Goal: Use online tool/utility: Use online tool/utility

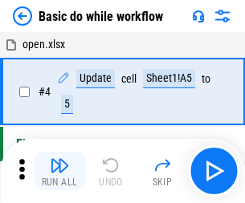
click at [59, 171] on img "button" at bounding box center [59, 165] width 19 height 19
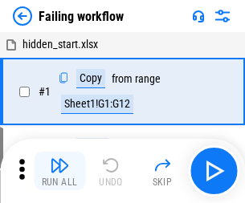
click at [59, 171] on img "button" at bounding box center [59, 165] width 19 height 19
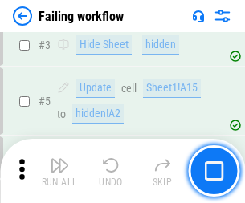
scroll to position [340, 0]
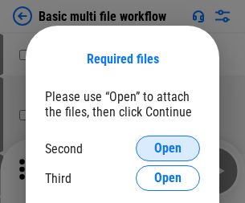
click at [168, 148] on span "Open" at bounding box center [167, 148] width 27 height 13
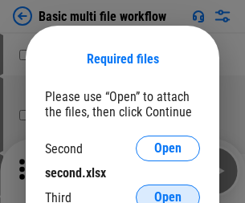
click at [168, 191] on span "Open" at bounding box center [167, 197] width 27 height 13
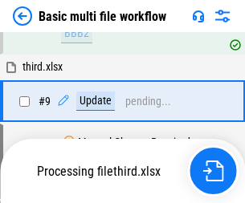
scroll to position [558, 0]
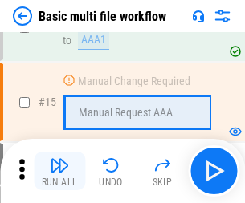
click at [59, 171] on img "button" at bounding box center [59, 165] width 19 height 19
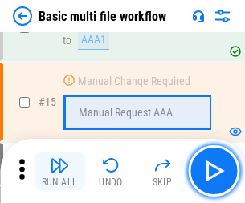
scroll to position [1068, 0]
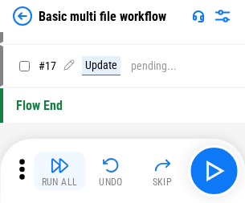
click at [59, 171] on img "button" at bounding box center [59, 165] width 19 height 19
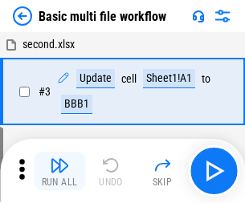
click at [59, 171] on img "button" at bounding box center [59, 165] width 19 height 19
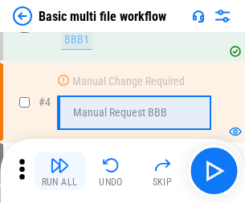
click at [59, 171] on img "button" at bounding box center [59, 165] width 19 height 19
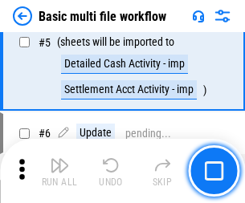
click at [59, 171] on img "button" at bounding box center [59, 165] width 19 height 19
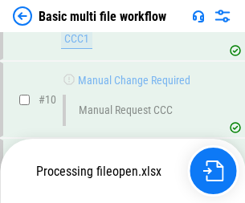
scroll to position [752, 0]
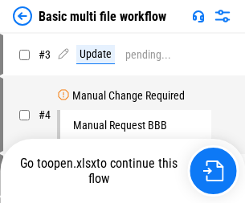
scroll to position [65, 0]
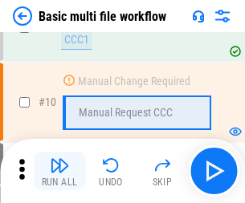
click at [59, 171] on img "button" at bounding box center [59, 165] width 19 height 19
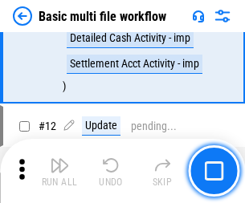
click at [59, 171] on img "button" at bounding box center [59, 165] width 19 height 19
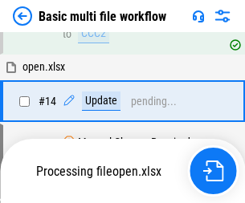
scroll to position [839, 0]
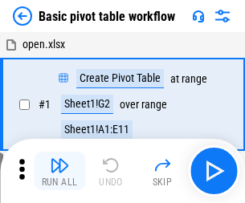
click at [59, 171] on img "button" at bounding box center [59, 165] width 19 height 19
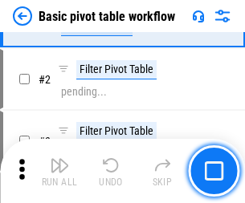
scroll to position [384, 0]
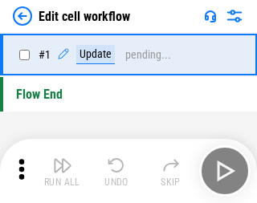
click at [59, 171] on img "button" at bounding box center [62, 165] width 19 height 19
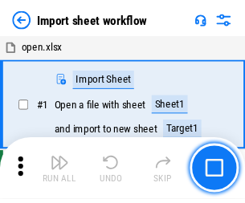
scroll to position [6, 0]
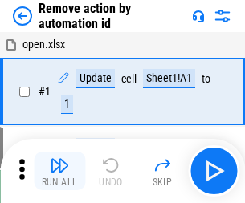
click at [59, 171] on img "button" at bounding box center [59, 165] width 19 height 19
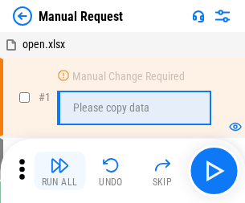
click at [59, 171] on img "button" at bounding box center [59, 165] width 19 height 19
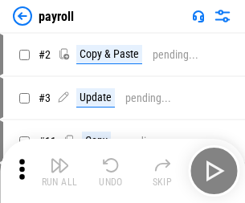
click at [59, 171] on img "button" at bounding box center [59, 165] width 19 height 19
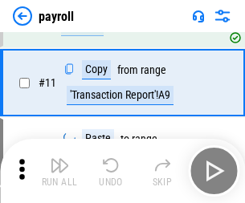
scroll to position [116, 0]
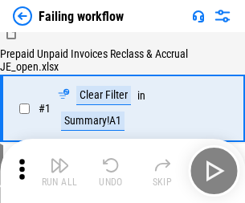
click at [59, 171] on img "button" at bounding box center [59, 165] width 19 height 19
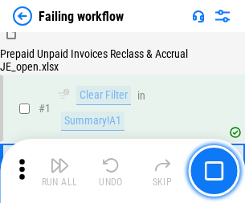
scroll to position [259, 0]
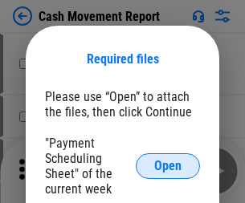
click at [168, 166] on span "Open" at bounding box center [167, 166] width 27 height 13
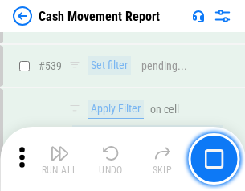
scroll to position [7120, 0]
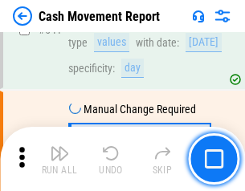
click at [59, 159] on img "button" at bounding box center [59, 153] width 19 height 19
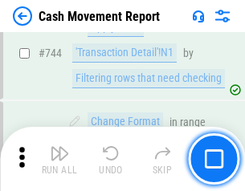
scroll to position [8544, 0]
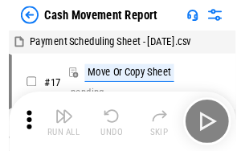
scroll to position [29, 0]
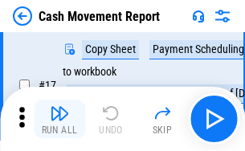
click at [59, 119] on img "button" at bounding box center [59, 112] width 19 height 19
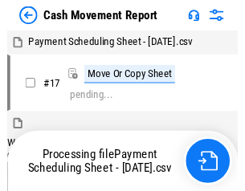
scroll to position [9, 0]
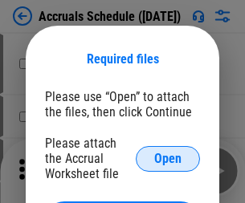
click at [168, 158] on span "Open" at bounding box center [167, 158] width 27 height 13
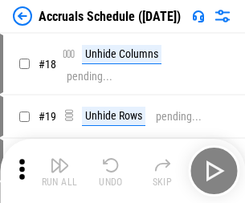
scroll to position [154, 0]
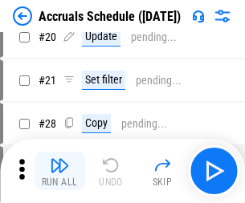
click at [59, 171] on img "button" at bounding box center [59, 165] width 19 height 19
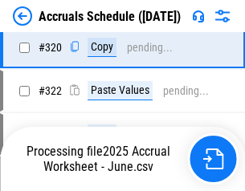
scroll to position [2984, 0]
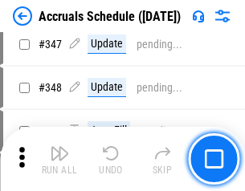
click at [59, 159] on img "button" at bounding box center [59, 153] width 19 height 19
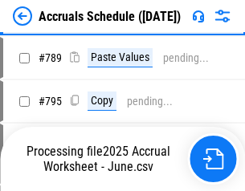
scroll to position [6739, 0]
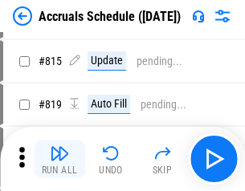
click at [59, 159] on img "button" at bounding box center [59, 153] width 19 height 19
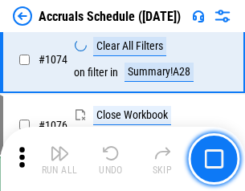
scroll to position [9609, 0]
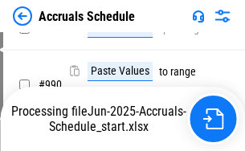
scroll to position [8173, 0]
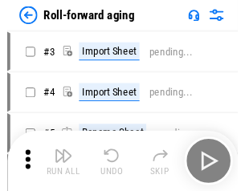
scroll to position [2, 0]
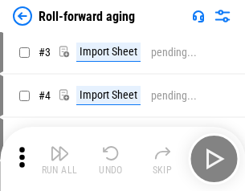
click at [59, 159] on img "button" at bounding box center [59, 153] width 19 height 19
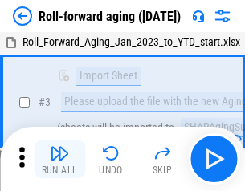
click at [59, 159] on img "button" at bounding box center [59, 153] width 19 height 19
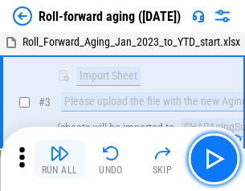
scroll to position [103, 0]
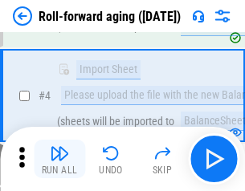
click at [59, 159] on img "button" at bounding box center [59, 153] width 19 height 19
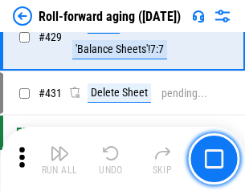
scroll to position [5563, 0]
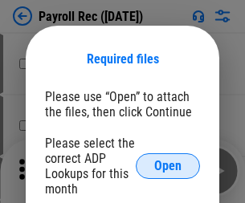
click at [168, 166] on span "Open" at bounding box center [167, 166] width 27 height 13
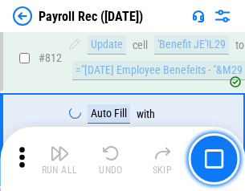
scroll to position [10193, 0]
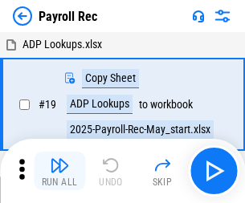
click at [59, 171] on img "button" at bounding box center [59, 165] width 19 height 19
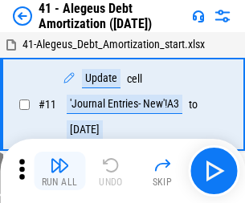
click at [59, 171] on img "button" at bounding box center [59, 165] width 19 height 19
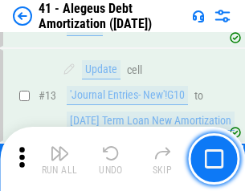
scroll to position [198, 0]
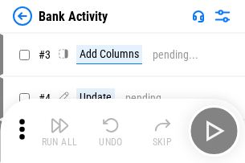
click at [59, 131] on img "button" at bounding box center [59, 125] width 19 height 19
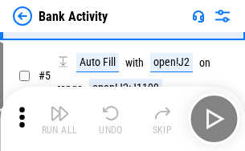
scroll to position [85, 0]
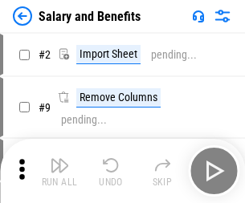
click at [59, 159] on img "button" at bounding box center [59, 165] width 19 height 19
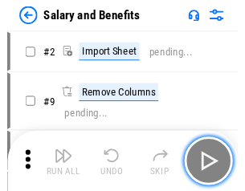
scroll to position [22, 0]
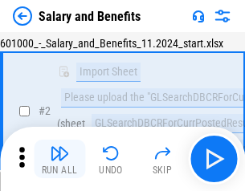
click at [59, 159] on img "button" at bounding box center [59, 153] width 19 height 19
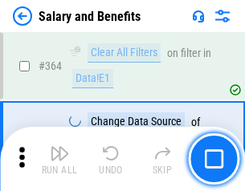
scroll to position [7555, 0]
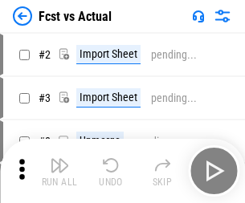
click at [59, 159] on img "button" at bounding box center [59, 165] width 19 height 19
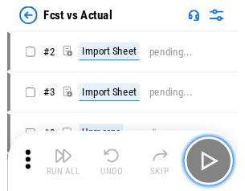
scroll to position [21, 0]
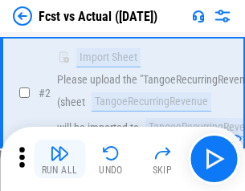
click at [59, 159] on img "button" at bounding box center [59, 153] width 19 height 19
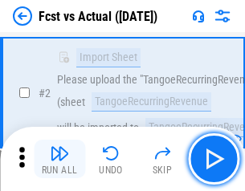
scroll to position [150, 0]
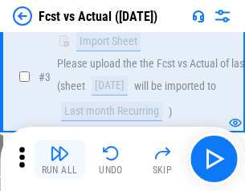
click at [59, 159] on img "button" at bounding box center [59, 153] width 19 height 19
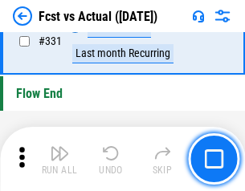
scroll to position [7680, 0]
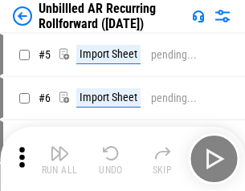
scroll to position [34, 0]
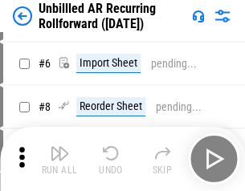
click at [59, 159] on img "button" at bounding box center [59, 153] width 19 height 19
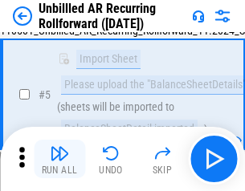
click at [59, 159] on img "button" at bounding box center [59, 153] width 19 height 19
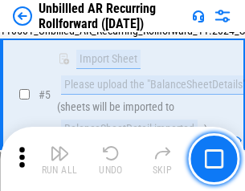
scroll to position [151, 0]
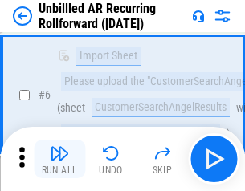
click at [59, 159] on img "button" at bounding box center [59, 153] width 19 height 19
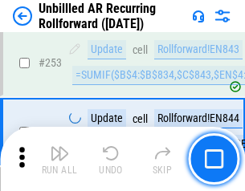
scroll to position [5449, 0]
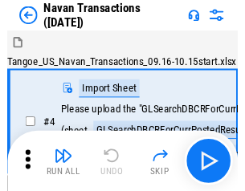
scroll to position [26, 0]
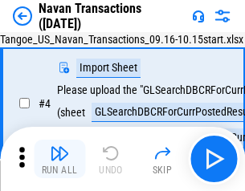
click at [59, 159] on img "button" at bounding box center [59, 153] width 19 height 19
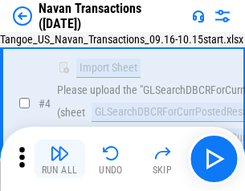
click at [59, 159] on img "button" at bounding box center [59, 153] width 19 height 19
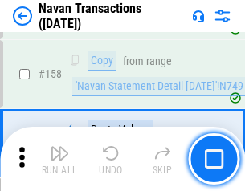
scroll to position [5202, 0]
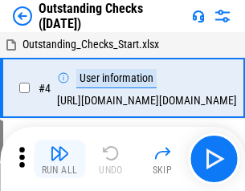
click at [59, 159] on img "button" at bounding box center [59, 153] width 19 height 19
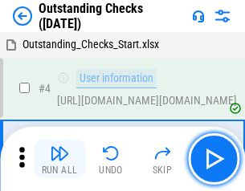
scroll to position [67, 0]
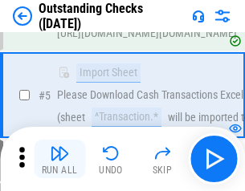
click at [59, 159] on img "button" at bounding box center [59, 153] width 19 height 19
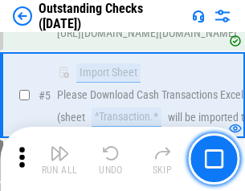
scroll to position [168, 0]
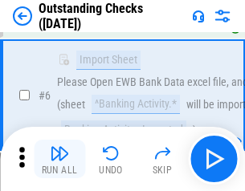
click at [59, 159] on img "button" at bounding box center [59, 153] width 19 height 19
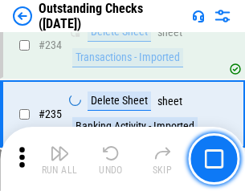
scroll to position [4872, 0]
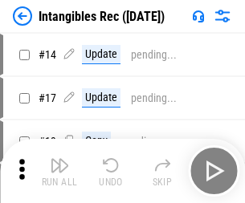
click at [59, 171] on img "button" at bounding box center [59, 165] width 19 height 19
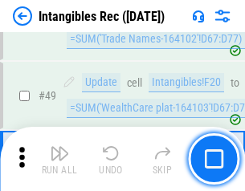
scroll to position [625, 0]
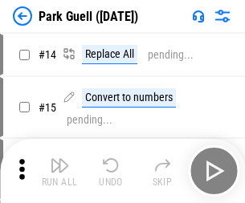
click at [59, 159] on img "button" at bounding box center [59, 165] width 19 height 19
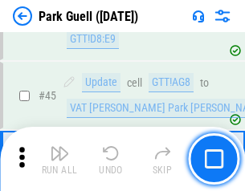
scroll to position [2006, 0]
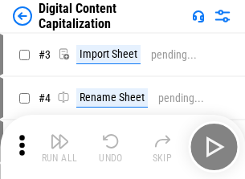
click at [59, 135] on img "button" at bounding box center [59, 141] width 19 height 19
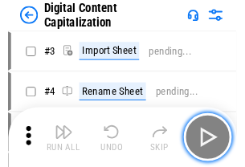
scroll to position [47, 0]
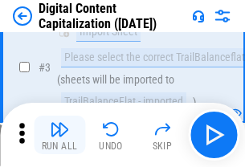
click at [59, 135] on img "button" at bounding box center [59, 129] width 19 height 19
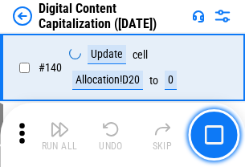
scroll to position [1701, 0]
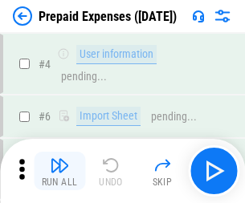
click at [59, 159] on img "button" at bounding box center [59, 165] width 19 height 19
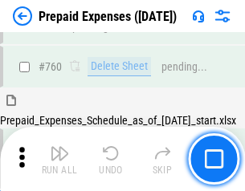
scroll to position [4447, 0]
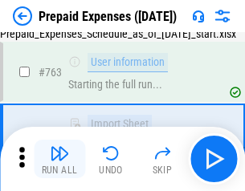
click at [59, 159] on img "button" at bounding box center [59, 153] width 19 height 19
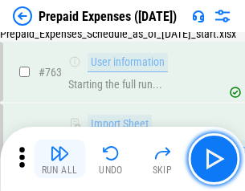
scroll to position [4541, 0]
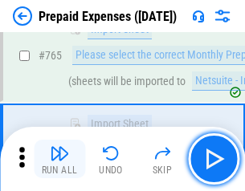
click at [59, 159] on img "button" at bounding box center [59, 153] width 19 height 19
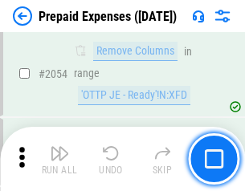
scroll to position [16770, 0]
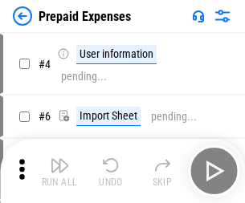
click at [59, 171] on img "button" at bounding box center [59, 165] width 19 height 19
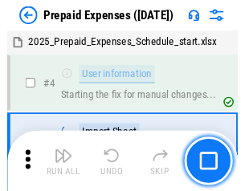
scroll to position [71, 0]
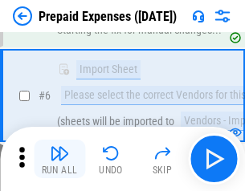
click at [59, 159] on img "button" at bounding box center [59, 153] width 19 height 19
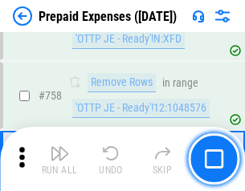
scroll to position [5717, 0]
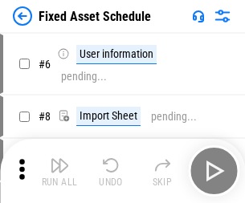
click at [59, 171] on img "button" at bounding box center [59, 165] width 19 height 19
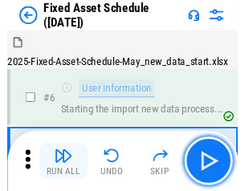
scroll to position [87, 0]
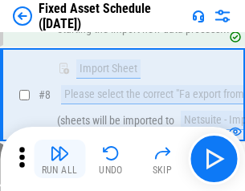
click at [59, 159] on img "button" at bounding box center [59, 153] width 19 height 19
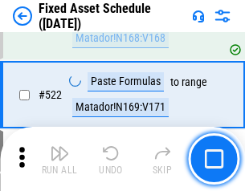
scroll to position [5576, 0]
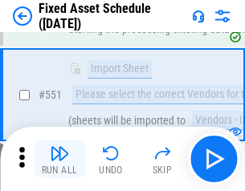
click at [59, 159] on img "button" at bounding box center [59, 153] width 19 height 19
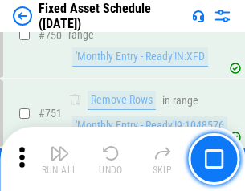
scroll to position [7822, 0]
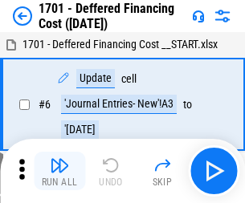
click at [59, 171] on img "button" at bounding box center [59, 165] width 19 height 19
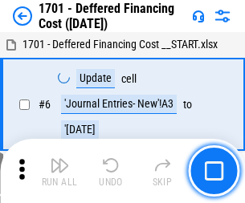
scroll to position [193, 0]
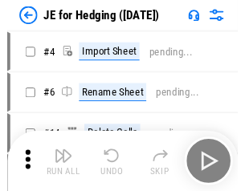
scroll to position [2, 0]
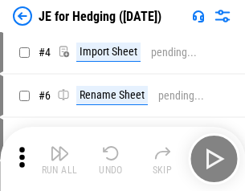
click at [59, 159] on img "button" at bounding box center [59, 153] width 19 height 19
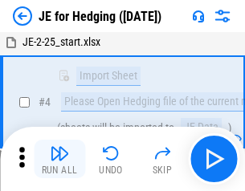
click at [59, 159] on img "button" at bounding box center [59, 153] width 19 height 19
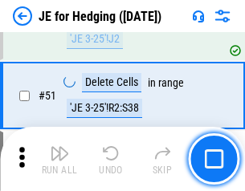
scroll to position [1039, 0]
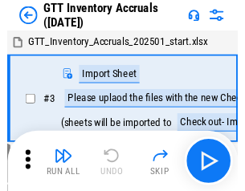
scroll to position [2, 0]
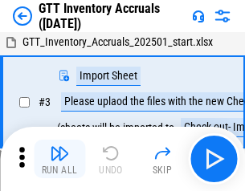
click at [59, 159] on img "button" at bounding box center [59, 153] width 19 height 19
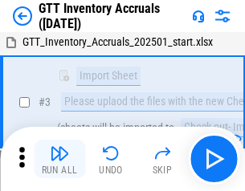
click at [59, 159] on img "button" at bounding box center [59, 153] width 19 height 19
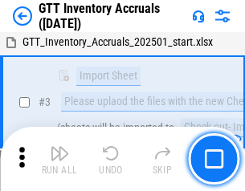
scroll to position [103, 0]
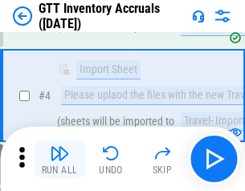
click at [59, 159] on img "button" at bounding box center [59, 153] width 19 height 19
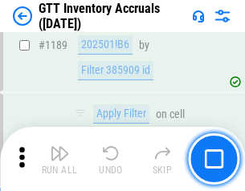
scroll to position [13101, 0]
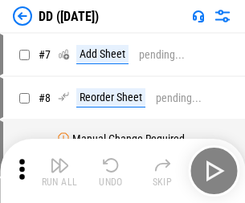
click at [59, 171] on img "button" at bounding box center [59, 165] width 19 height 19
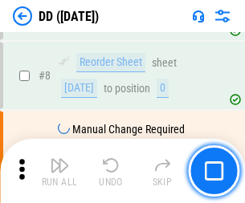
scroll to position [155, 0]
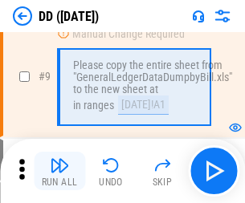
click at [59, 171] on img "button" at bounding box center [59, 165] width 19 height 19
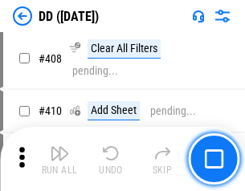
scroll to position [7178, 0]
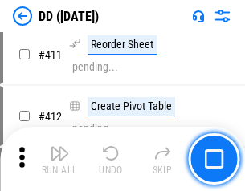
click at [59, 159] on img "button" at bounding box center [59, 153] width 19 height 19
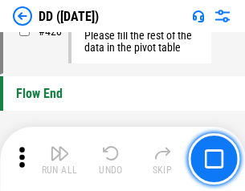
scroll to position [7679, 0]
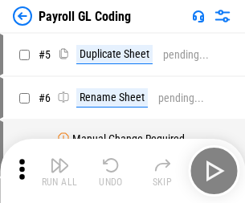
click at [59, 171] on img "button" at bounding box center [59, 165] width 19 height 19
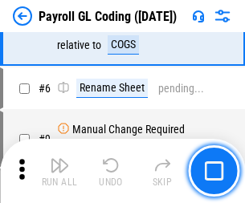
scroll to position [193, 0]
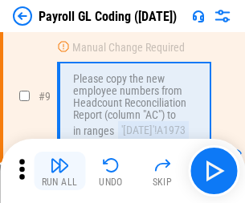
click at [59, 171] on img "button" at bounding box center [59, 165] width 19 height 19
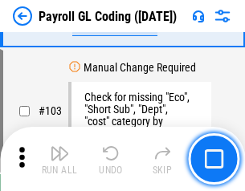
scroll to position [3764, 0]
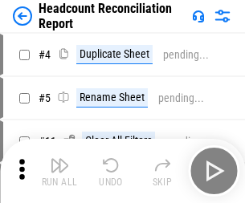
click at [59, 171] on img "button" at bounding box center [59, 165] width 19 height 19
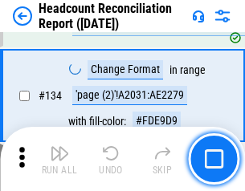
scroll to position [1929, 0]
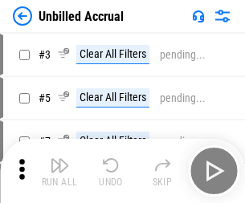
click at [59, 171] on img "button" at bounding box center [59, 165] width 19 height 19
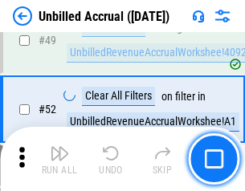
scroll to position [1455, 0]
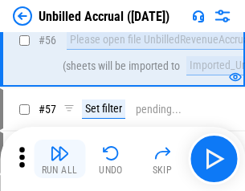
click at [59, 159] on img "button" at bounding box center [59, 153] width 19 height 19
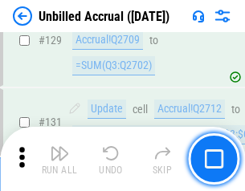
scroll to position [4779, 0]
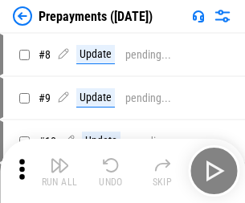
click at [59, 171] on img "button" at bounding box center [59, 165] width 19 height 19
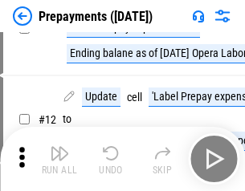
scroll to position [100, 0]
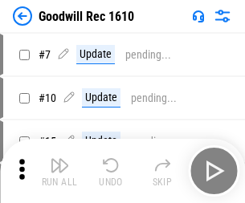
click at [59, 171] on img "button" at bounding box center [59, 165] width 19 height 19
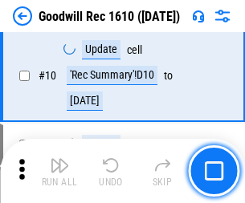
scroll to position [274, 0]
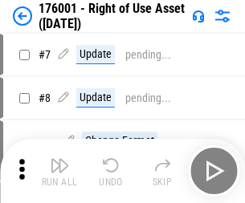
click at [59, 171] on img "button" at bounding box center [59, 165] width 19 height 19
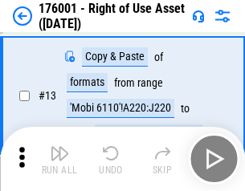
scroll to position [103, 0]
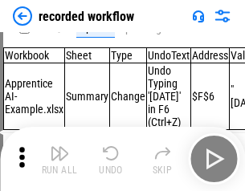
click at [59, 159] on img "button" at bounding box center [59, 153] width 19 height 19
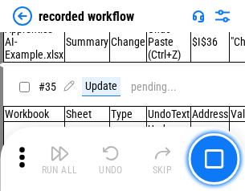
scroll to position [5015, 0]
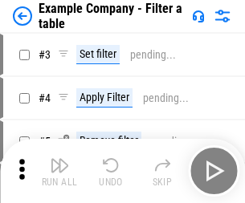
click at [59, 171] on img "button" at bounding box center [59, 165] width 19 height 19
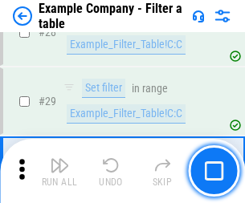
scroll to position [1468, 0]
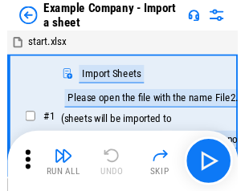
scroll to position [25, 0]
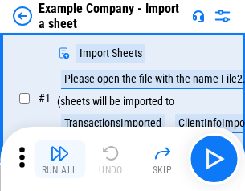
click at [59, 159] on img "button" at bounding box center [59, 153] width 19 height 19
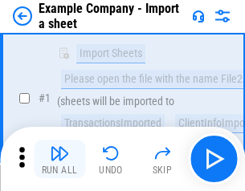
click at [59, 159] on img "button" at bounding box center [59, 153] width 19 height 19
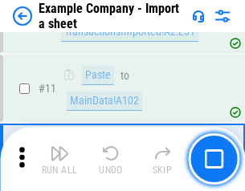
scroll to position [355, 0]
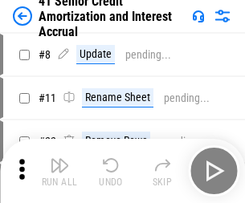
click at [59, 159] on img "button" at bounding box center [59, 165] width 19 height 19
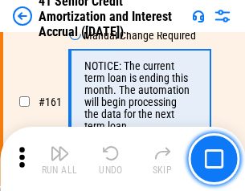
click at [59, 159] on img "button" at bounding box center [59, 153] width 19 height 19
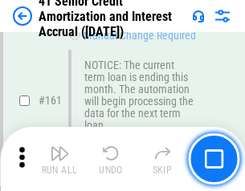
scroll to position [1716, 0]
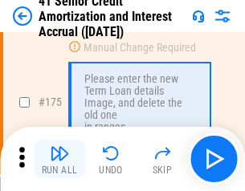
click at [59, 159] on img "button" at bounding box center [59, 153] width 19 height 19
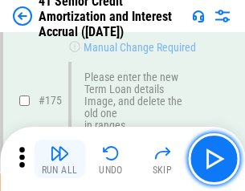
scroll to position [1879, 0]
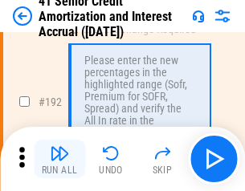
click at [59, 159] on img "button" at bounding box center [59, 153] width 19 height 19
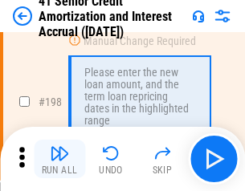
click at [59, 159] on img "button" at bounding box center [59, 153] width 19 height 19
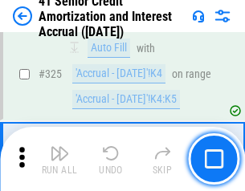
scroll to position [4099, 0]
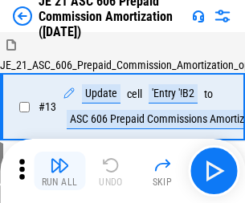
click at [59, 159] on img "button" at bounding box center [59, 165] width 19 height 19
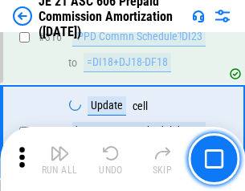
scroll to position [2995, 0]
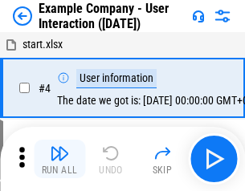
click at [59, 159] on img "button" at bounding box center [59, 153] width 19 height 19
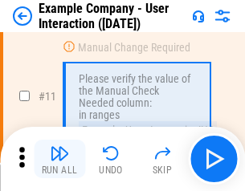
click at [59, 159] on img "button" at bounding box center [59, 153] width 19 height 19
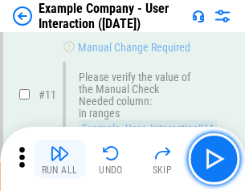
scroll to position [347, 0]
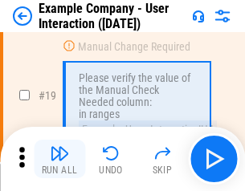
click at [59, 159] on img "button" at bounding box center [59, 153] width 19 height 19
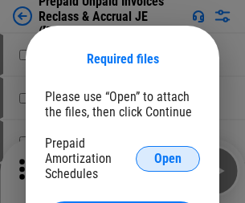
click at [168, 158] on span "Open" at bounding box center [167, 158] width 27 height 13
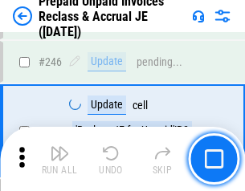
scroll to position [2166, 0]
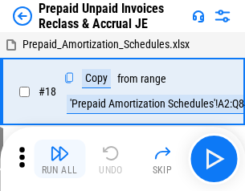
click at [59, 159] on img "button" at bounding box center [59, 153] width 19 height 19
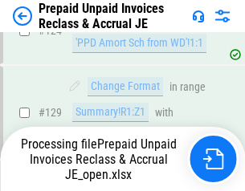
scroll to position [1396, 0]
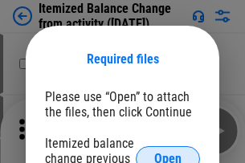
click at [168, 152] on span "Open" at bounding box center [167, 158] width 27 height 13
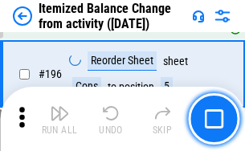
scroll to position [3088, 0]
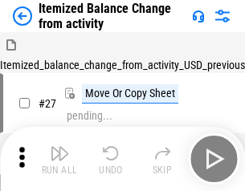
scroll to position [25, 0]
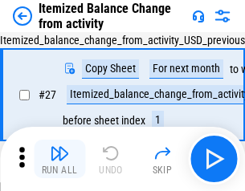
click at [59, 159] on img "button" at bounding box center [59, 153] width 19 height 19
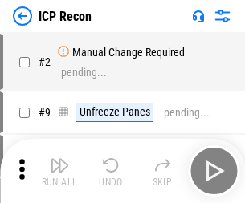
scroll to position [7, 0]
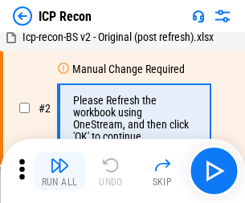
click at [59, 171] on img "button" at bounding box center [59, 165] width 19 height 19
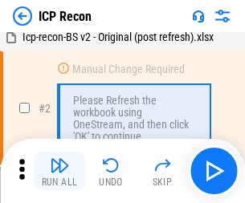
click at [59, 171] on img "button" at bounding box center [59, 165] width 19 height 19
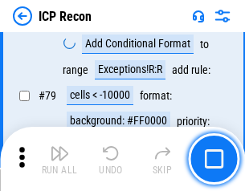
scroll to position [1572, 0]
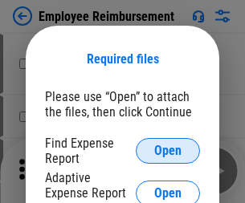
click at [168, 151] on span "Open" at bounding box center [167, 150] width 27 height 13
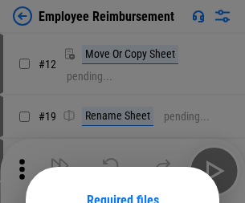
scroll to position [141, 0]
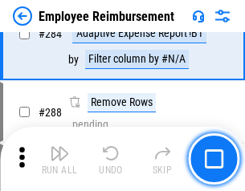
scroll to position [4361, 0]
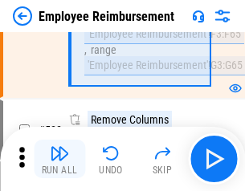
click at [59, 159] on img "button" at bounding box center [59, 153] width 19 height 19
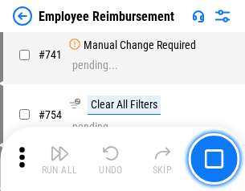
scroll to position [11256, 0]
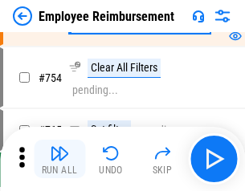
click at [59, 159] on img "button" at bounding box center [59, 153] width 19 height 19
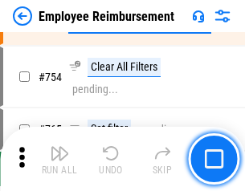
click at [59, 159] on img "button" at bounding box center [59, 153] width 19 height 19
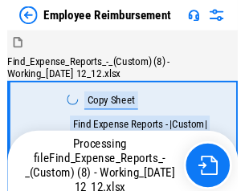
scroll to position [55, 0]
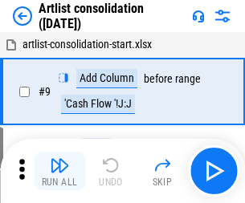
click at [59, 171] on img "button" at bounding box center [59, 165] width 19 height 19
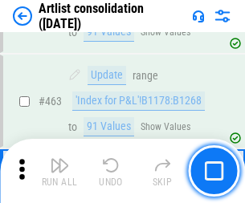
scroll to position [7025, 0]
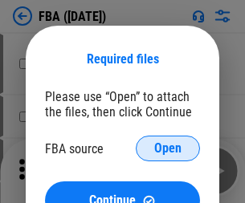
click at [168, 148] on span "Open" at bounding box center [167, 148] width 27 height 13
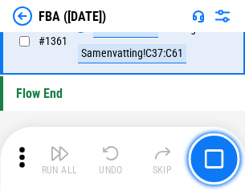
scroll to position [17230, 0]
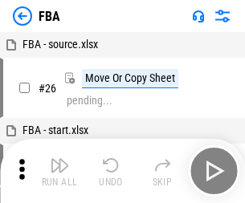
scroll to position [16, 0]
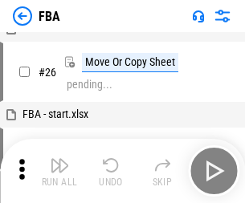
click at [59, 171] on img "button" at bounding box center [59, 165] width 19 height 19
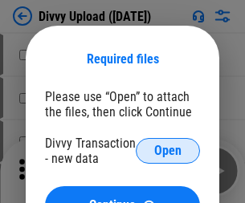
click at [168, 151] on span "Open" at bounding box center [167, 150] width 27 height 13
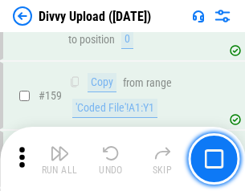
scroll to position [1661, 0]
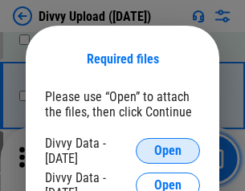
click at [168, 151] on span "Open" at bounding box center [167, 150] width 27 height 13
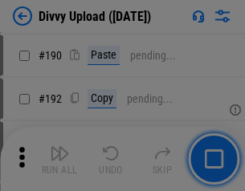
scroll to position [2025, 0]
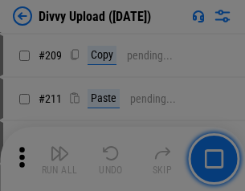
scroll to position [2725, 0]
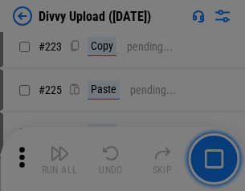
scroll to position [3202, 0]
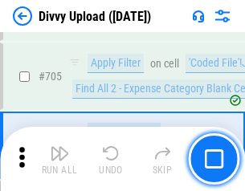
scroll to position [10975, 0]
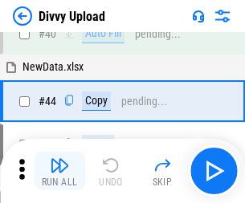
click at [59, 171] on img "button" at bounding box center [59, 165] width 19 height 19
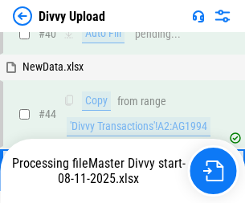
scroll to position [176, 0]
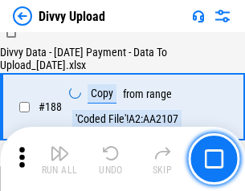
scroll to position [1888, 0]
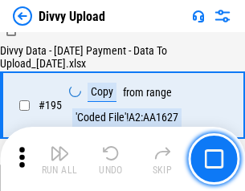
scroll to position [2242, 0]
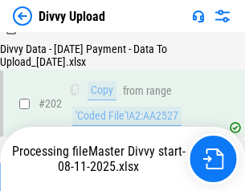
scroll to position [2596, 0]
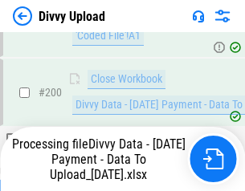
scroll to position [2516, 0]
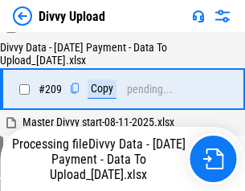
scroll to position [2950, 0]
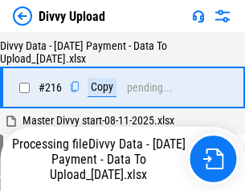
scroll to position [3304, 0]
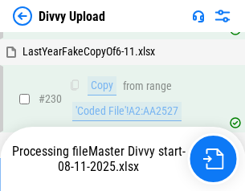
scroll to position [3981, 0]
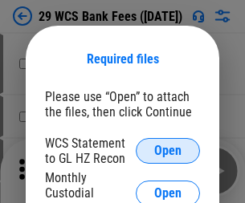
click at [168, 151] on span "Open" at bounding box center [167, 150] width 27 height 13
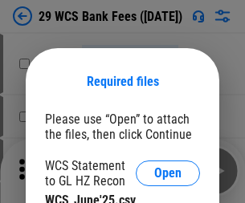
scroll to position [22, 0]
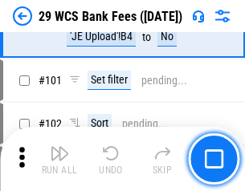
scroll to position [1564, 0]
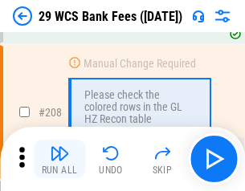
click at [59, 159] on img "button" at bounding box center [59, 153] width 19 height 19
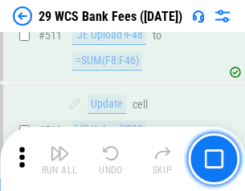
scroll to position [8072, 0]
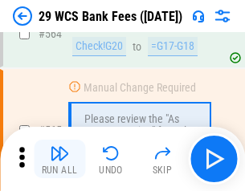
click at [59, 159] on img "button" at bounding box center [59, 153] width 19 height 19
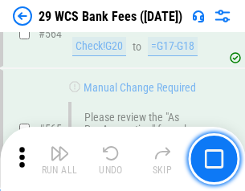
scroll to position [8677, 0]
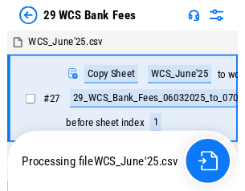
scroll to position [2, 0]
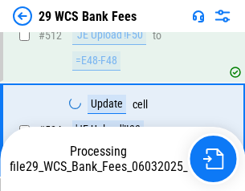
scroll to position [8565, 0]
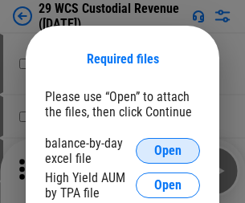
click at [168, 151] on span "Open" at bounding box center [167, 150] width 27 height 13
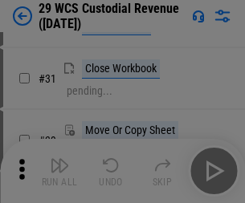
scroll to position [344, 0]
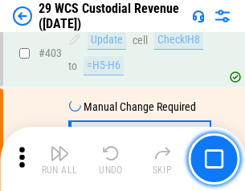
scroll to position [7431, 0]
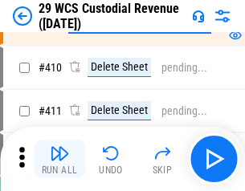
click at [59, 159] on img "button" at bounding box center [59, 153] width 19 height 19
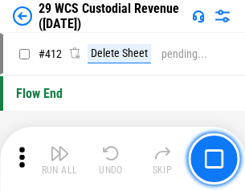
scroll to position [7662, 0]
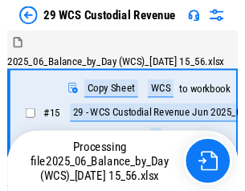
scroll to position [39, 0]
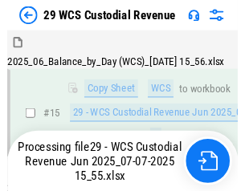
scroll to position [363, 0]
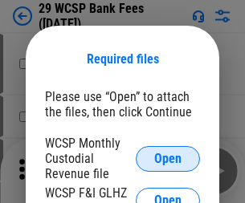
click at [168, 158] on span "Open" at bounding box center [167, 158] width 27 height 13
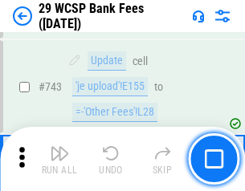
scroll to position [8085, 0]
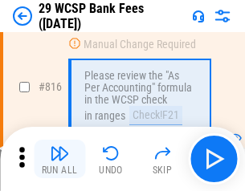
click at [59, 159] on img "button" at bounding box center [59, 153] width 19 height 19
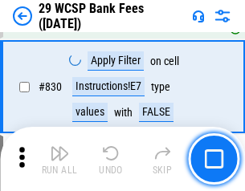
scroll to position [10179, 0]
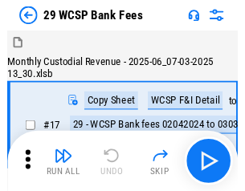
scroll to position [39, 0]
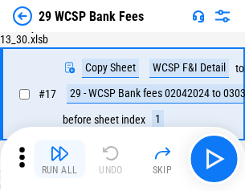
click at [59, 159] on img "button" at bounding box center [59, 153] width 19 height 19
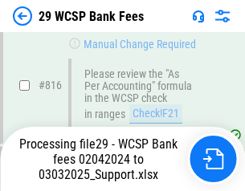
scroll to position [9783, 0]
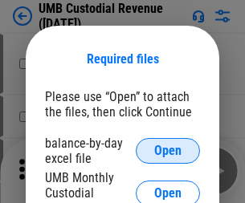
click at [168, 151] on span "Open" at bounding box center [167, 150] width 27 height 13
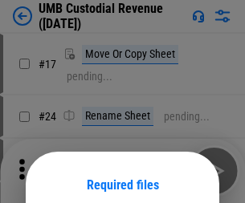
scroll to position [126, 0]
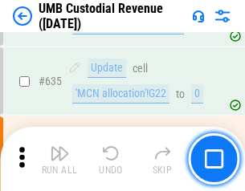
scroll to position [8396, 0]
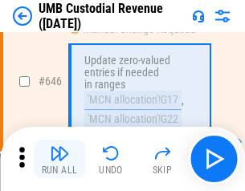
click at [59, 159] on img "button" at bounding box center [59, 153] width 19 height 19
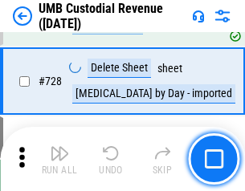
scroll to position [9897, 0]
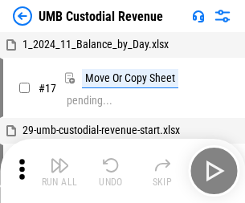
scroll to position [12, 0]
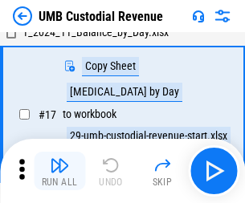
click at [59, 171] on img "button" at bounding box center [59, 165] width 19 height 19
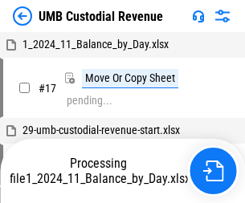
scroll to position [12, 0]
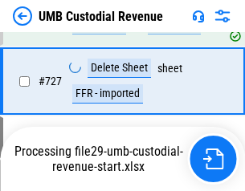
scroll to position [9860, 0]
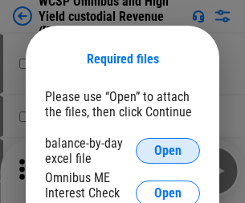
click at [168, 151] on span "Open" at bounding box center [167, 150] width 27 height 13
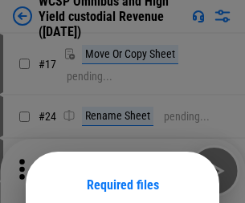
scroll to position [126, 0]
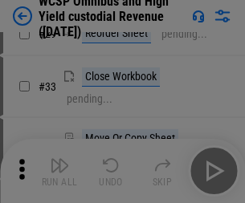
scroll to position [367, 0]
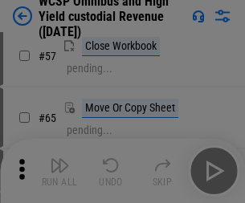
scroll to position [700, 0]
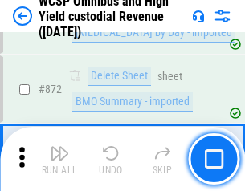
scroll to position [13578, 0]
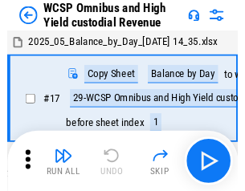
scroll to position [9, 0]
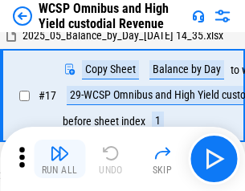
click at [59, 159] on img "button" at bounding box center [59, 153] width 19 height 19
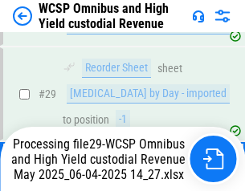
scroll to position [334, 0]
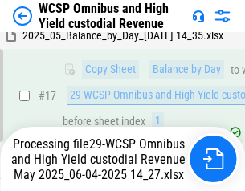
scroll to position [334, 0]
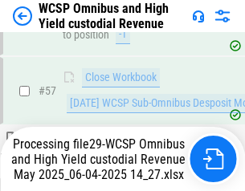
scroll to position [1646, 0]
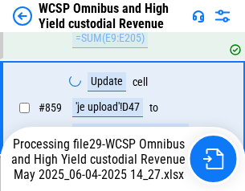
scroll to position [13403, 0]
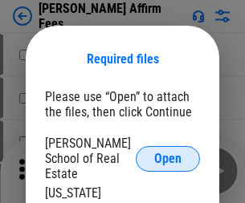
click at [168, 152] on span "Open" at bounding box center [167, 158] width 27 height 13
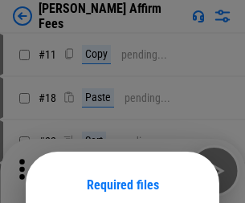
scroll to position [126, 0]
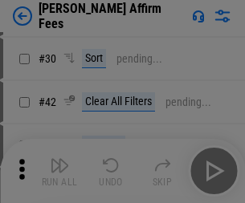
scroll to position [327, 0]
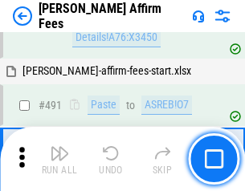
scroll to position [4362, 0]
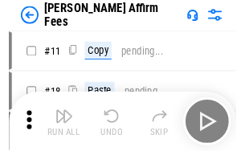
scroll to position [16, 0]
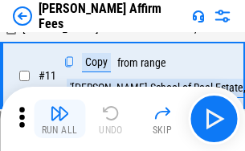
click at [59, 119] on img "button" at bounding box center [59, 112] width 19 height 19
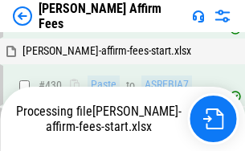
scroll to position [3641, 0]
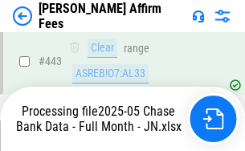
scroll to position [4232, 0]
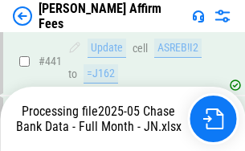
scroll to position [4208, 0]
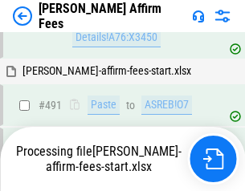
scroll to position [4362, 0]
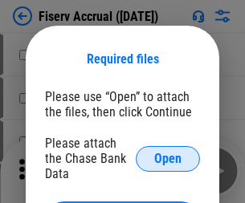
click at [168, 152] on span "Open" at bounding box center [167, 158] width 27 height 13
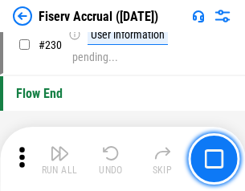
scroll to position [5084, 0]
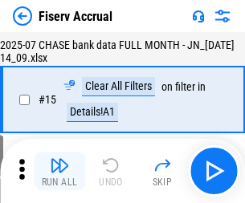
click at [59, 171] on img "button" at bounding box center [59, 165] width 19 height 19
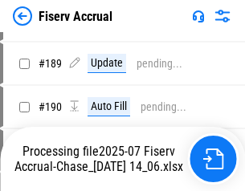
scroll to position [4218, 0]
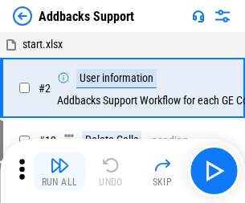
click at [59, 159] on img "button" at bounding box center [59, 165] width 19 height 19
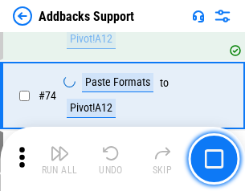
scroll to position [1168, 0]
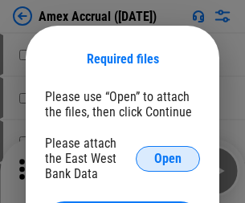
click at [168, 158] on span "Open" at bounding box center [167, 158] width 27 height 13
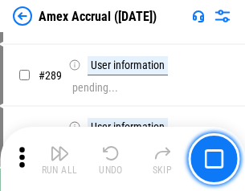
scroll to position [4393, 0]
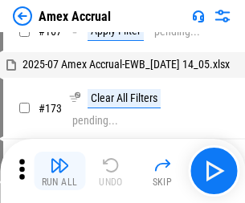
click at [59, 171] on img "button" at bounding box center [59, 165] width 19 height 19
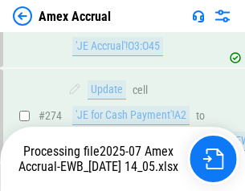
scroll to position [4781, 0]
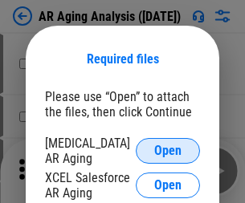
click at [168, 148] on span "Open" at bounding box center [167, 150] width 27 height 13
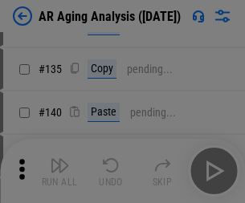
scroll to position [483, 0]
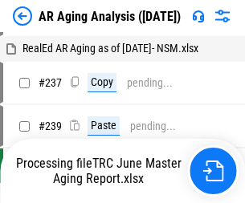
scroll to position [16, 0]
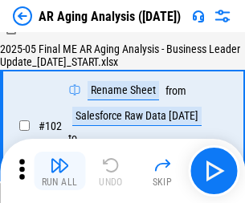
click at [59, 171] on img "button" at bounding box center [59, 165] width 19 height 19
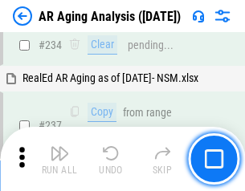
scroll to position [2487, 0]
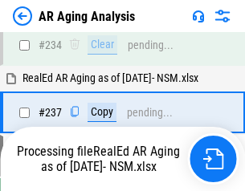
scroll to position [2535, 0]
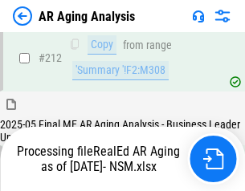
scroll to position [2399, 0]
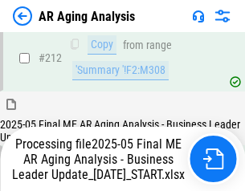
scroll to position [2468, 0]
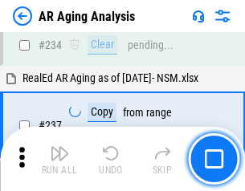
scroll to position [2468, 0]
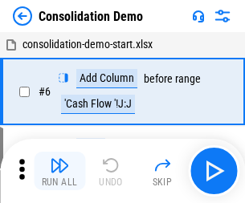
click at [59, 171] on img "button" at bounding box center [59, 165] width 19 height 19
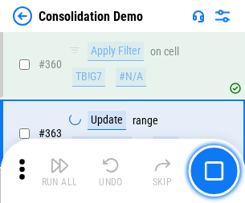
scroll to position [5377, 0]
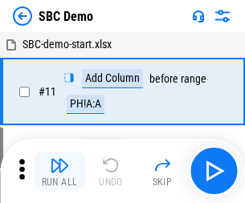
click at [59, 171] on img "button" at bounding box center [59, 165] width 19 height 19
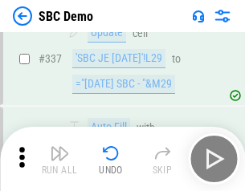
scroll to position [4220, 0]
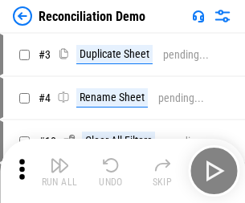
click at [59, 171] on img "button" at bounding box center [59, 165] width 19 height 19
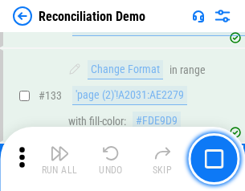
scroll to position [1905, 0]
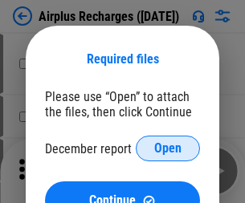
click at [168, 148] on span "Open" at bounding box center [167, 148] width 27 height 13
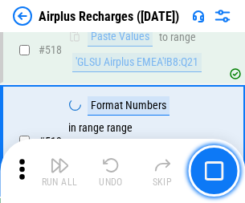
scroll to position [6904, 0]
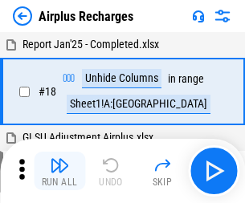
click at [59, 171] on img "button" at bounding box center [59, 165] width 19 height 19
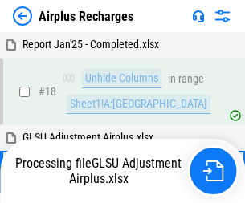
scroll to position [71, 0]
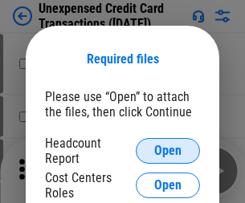
click at [168, 151] on span "Open" at bounding box center [167, 150] width 27 height 13
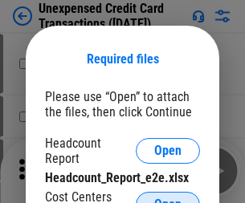
click at [168, 198] on span "Open" at bounding box center [167, 204] width 27 height 13
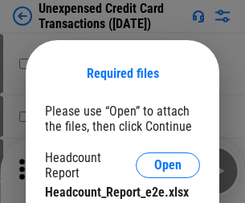
scroll to position [14, 0]
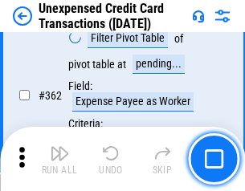
scroll to position [4126, 0]
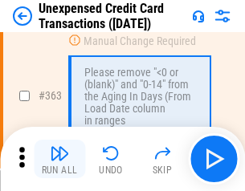
click at [59, 159] on img "button" at bounding box center [59, 153] width 19 height 19
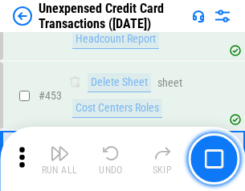
scroll to position [5472, 0]
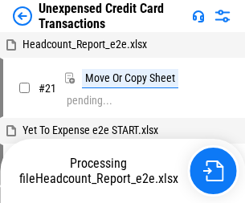
scroll to position [25, 0]
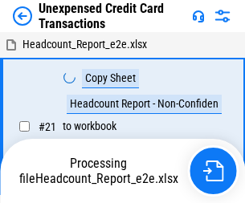
scroll to position [25, 0]
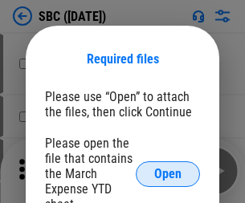
click at [168, 173] on span "Open" at bounding box center [167, 174] width 27 height 13
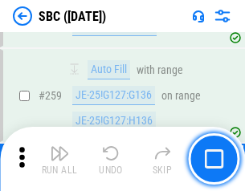
scroll to position [3135, 0]
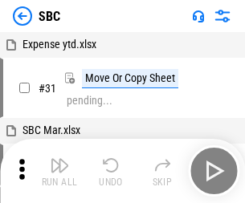
scroll to position [16, 0]
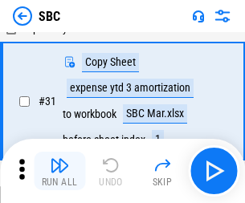
click at [59, 171] on img "button" at bounding box center [59, 165] width 19 height 19
